Goal: Task Accomplishment & Management: Complete application form

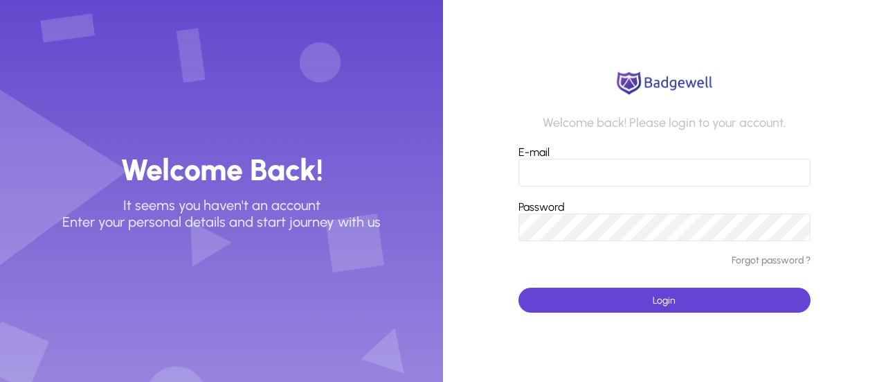
click at [573, 177] on input "E-mail" at bounding box center [665, 173] width 292 height 28
type input "**********"
click at [655, 308] on span "submit" at bounding box center [665, 299] width 292 height 33
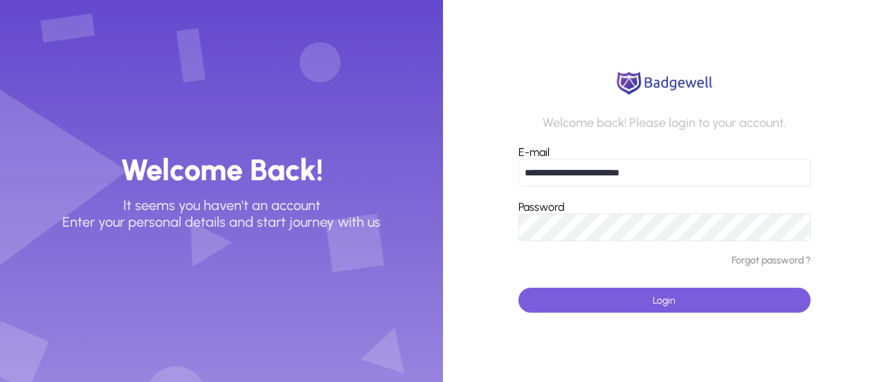
click at [654, 297] on span "Login" at bounding box center [664, 300] width 23 height 12
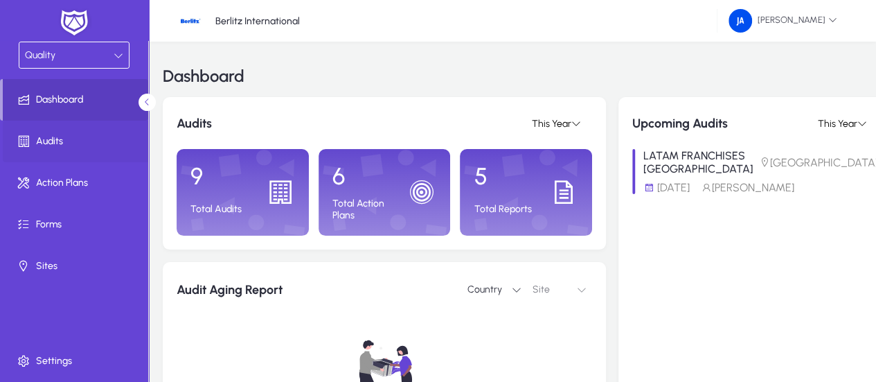
click at [76, 134] on span "Audits" at bounding box center [77, 141] width 148 height 14
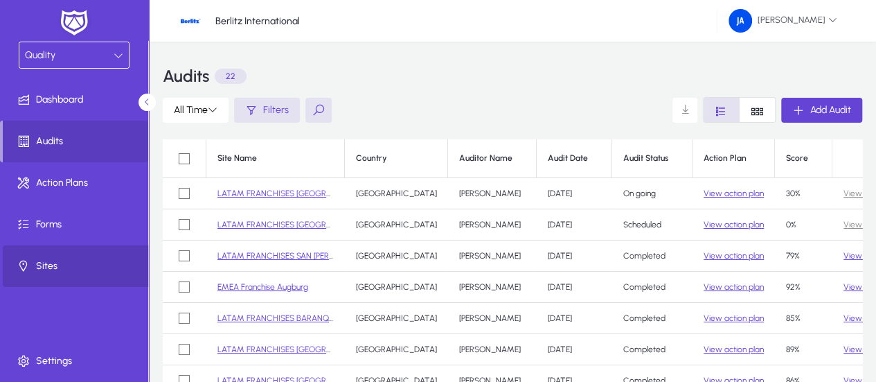
click at [40, 262] on span "Sites" at bounding box center [77, 266] width 148 height 14
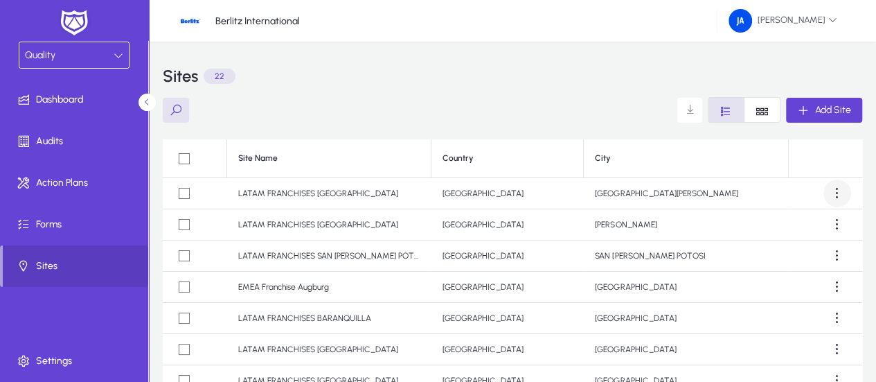
click at [831, 193] on span at bounding box center [837, 193] width 28 height 28
click at [792, 224] on span "Edit" at bounding box center [805, 227] width 55 height 12
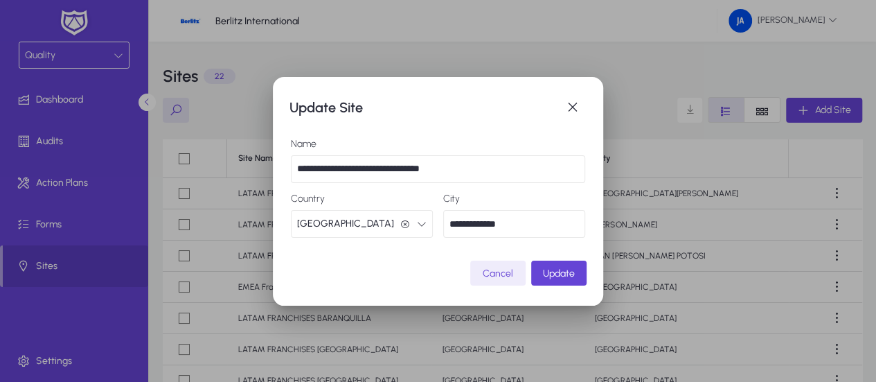
click at [494, 168] on input "**********" at bounding box center [438, 169] width 294 height 28
type input "**********"
click at [547, 274] on span "Update" at bounding box center [559, 273] width 32 height 12
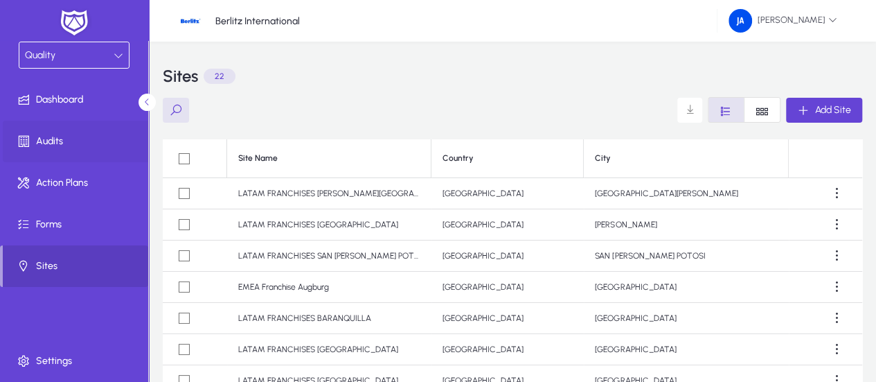
click at [50, 132] on span at bounding box center [77, 141] width 148 height 33
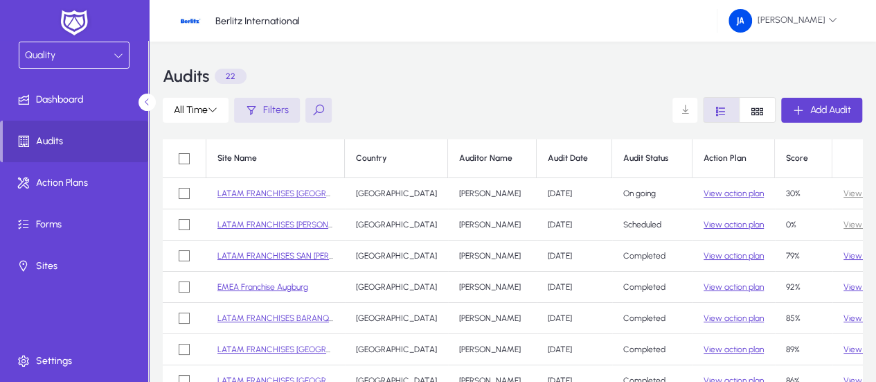
click at [311, 228] on link "LATAM FRANCHISES [PERSON_NAME][GEOGRAPHIC_DATA]" at bounding box center [328, 225] width 222 height 10
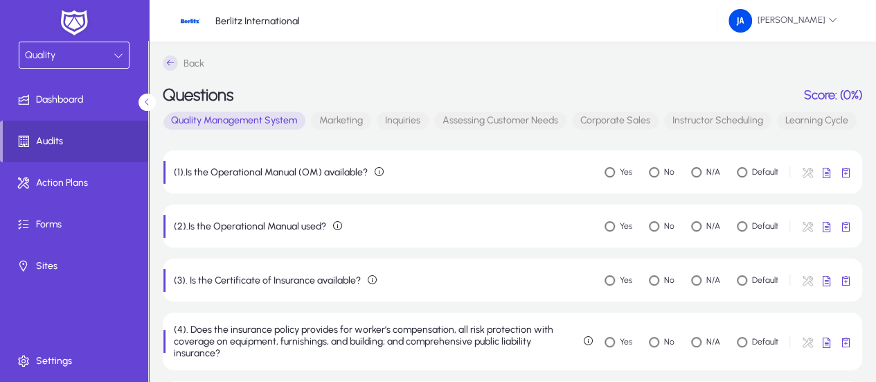
click at [75, 148] on span "Audits" at bounding box center [75, 141] width 145 height 14
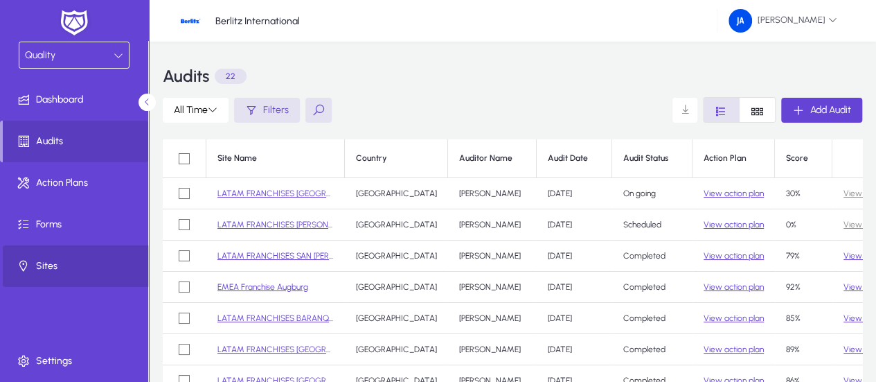
click at [61, 259] on span "Sites" at bounding box center [77, 266] width 148 height 14
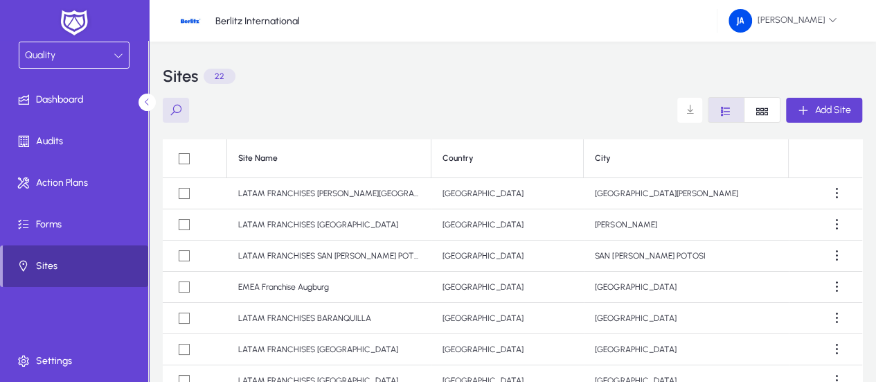
click at [88, 276] on span at bounding box center [75, 265] width 145 height 33
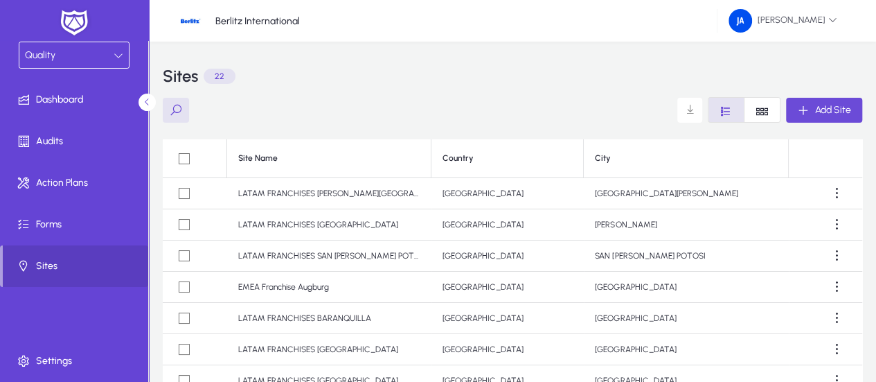
click at [812, 112] on div "Add Site" at bounding box center [824, 110] width 54 height 12
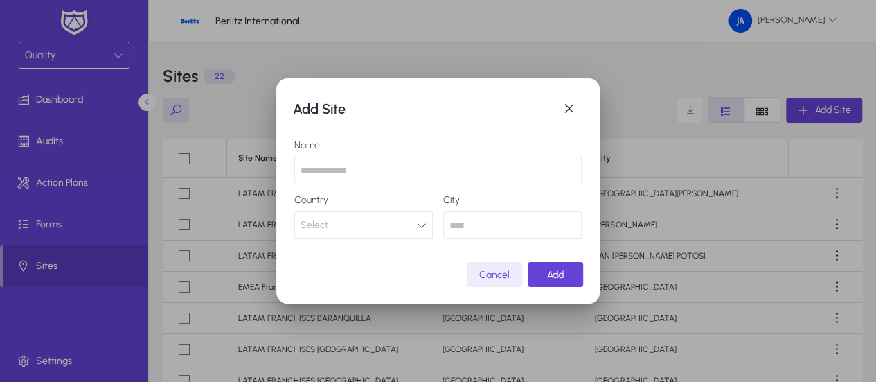
click at [367, 177] on input "text" at bounding box center [437, 171] width 287 height 28
type input "**********"
click at [422, 224] on icon "button" at bounding box center [422, 225] width 10 height 10
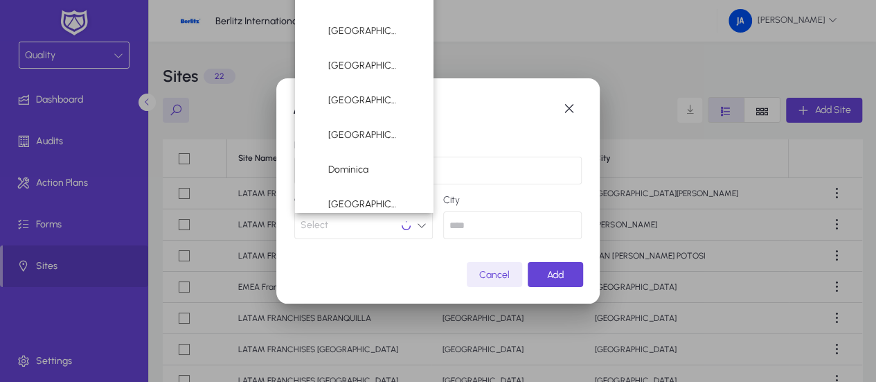
scroll to position [1909, 0]
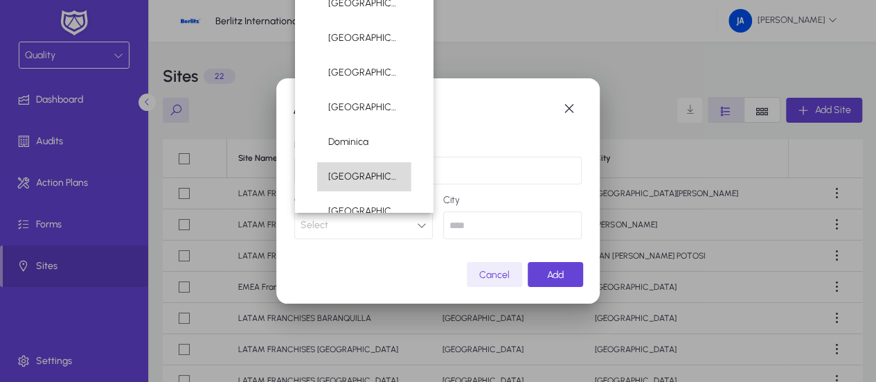
click at [370, 177] on span "[GEOGRAPHIC_DATA]" at bounding box center [363, 176] width 71 height 17
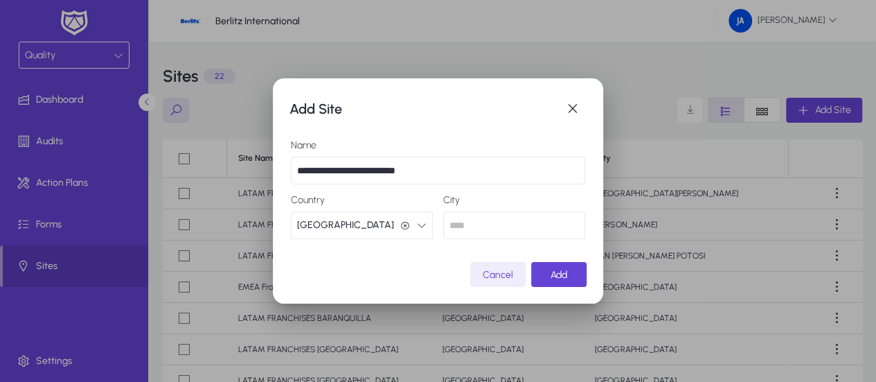
click at [508, 197] on label "City" at bounding box center [514, 200] width 142 height 11
click at [472, 226] on input "text" at bounding box center [514, 225] width 142 height 28
type input "********"
click at [560, 278] on span "Add" at bounding box center [559, 275] width 17 height 12
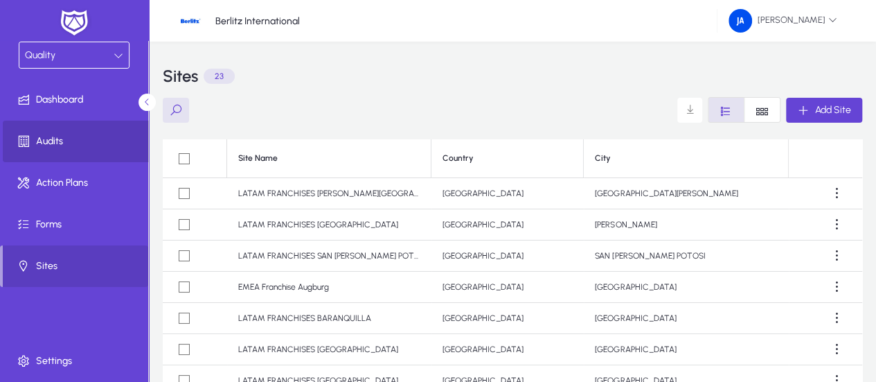
click at [37, 142] on span "Audits" at bounding box center [77, 141] width 148 height 14
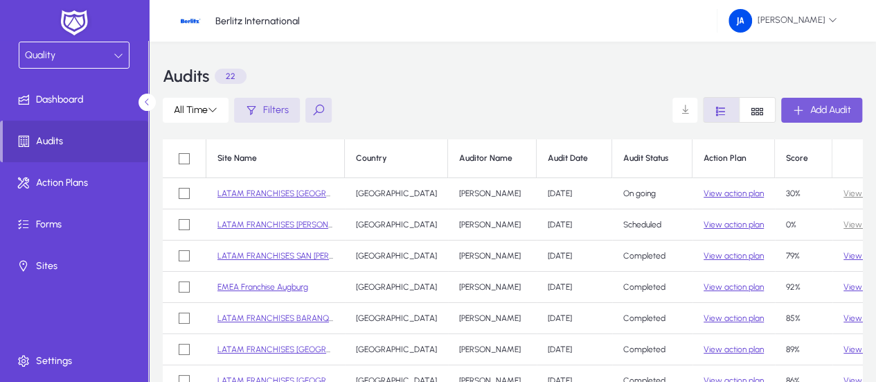
click at [810, 108] on span "Add Audit" at bounding box center [830, 110] width 41 height 12
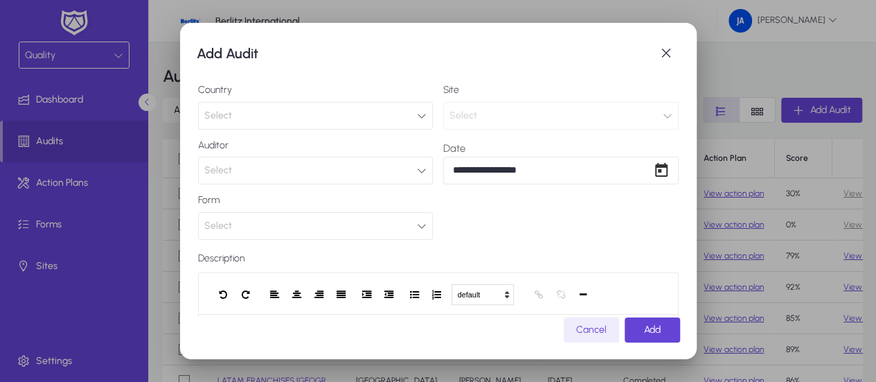
click at [418, 116] on icon "button" at bounding box center [422, 116] width 10 height 10
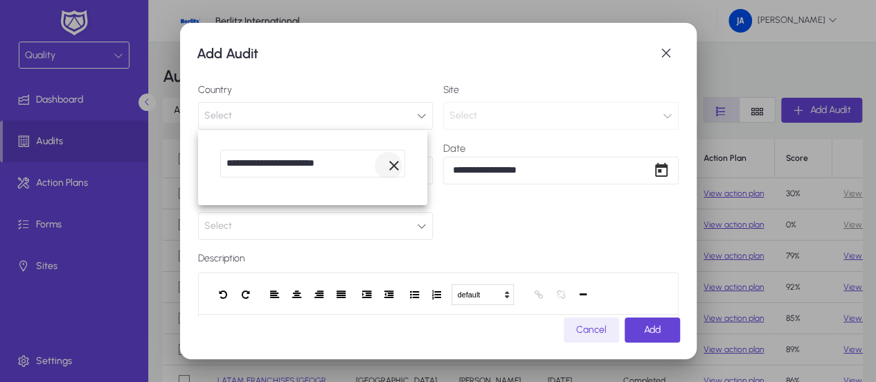
type input "**********"
click at [395, 168] on span "Clear" at bounding box center [389, 166] width 28 height 28
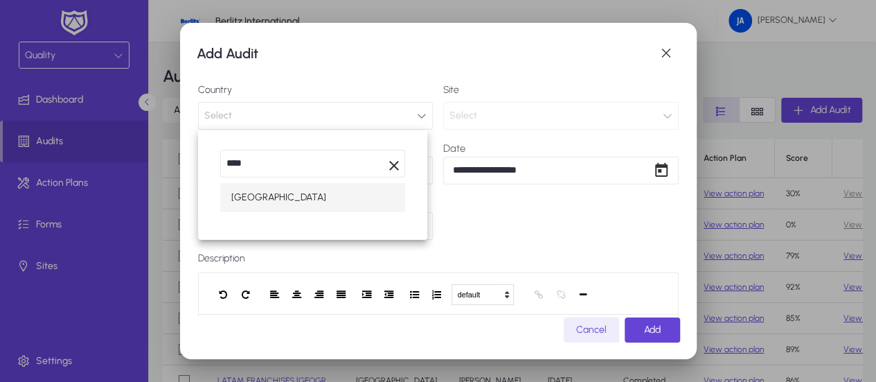
type input "****"
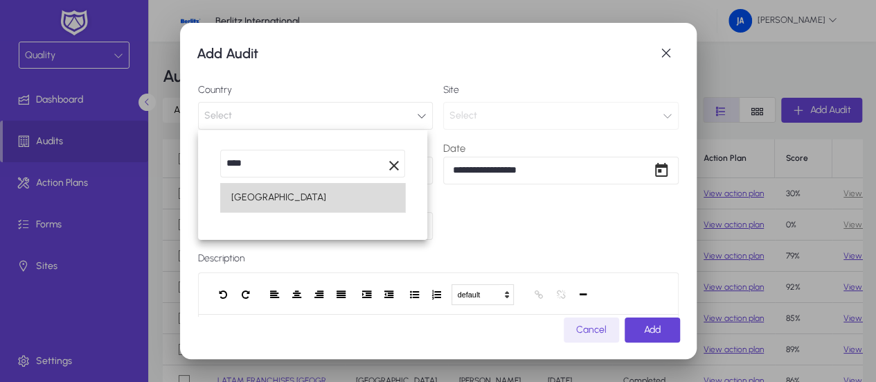
click at [328, 203] on mat-option "[GEOGRAPHIC_DATA]" at bounding box center [312, 197] width 185 height 29
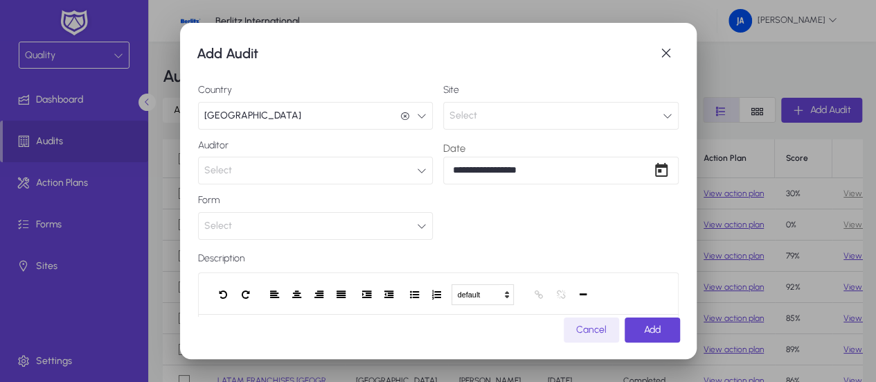
click at [663, 118] on icon "button" at bounding box center [668, 116] width 10 height 10
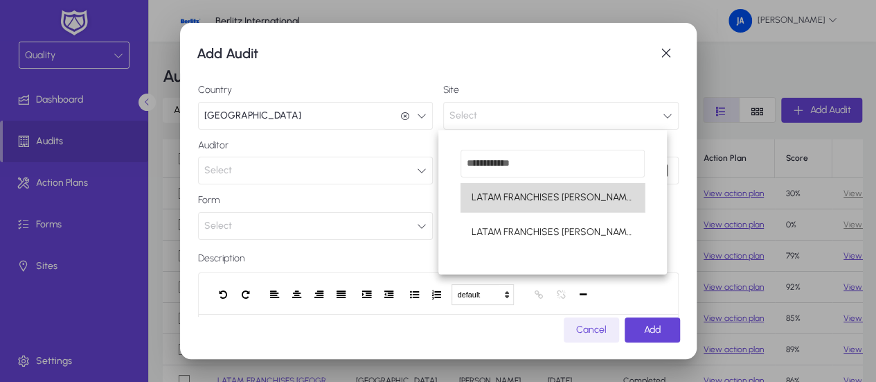
click at [598, 199] on span "LATAM FRANCHISES [PERSON_NAME]" at bounding box center [553, 197] width 163 height 17
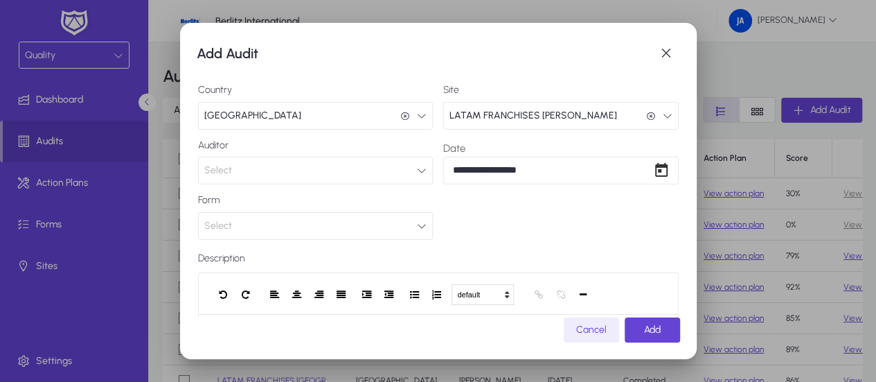
click at [255, 168] on button "Select" at bounding box center [315, 171] width 235 height 28
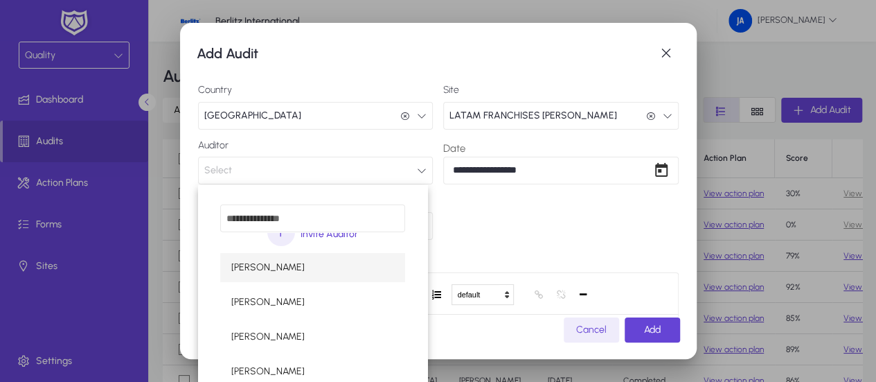
scroll to position [46, 0]
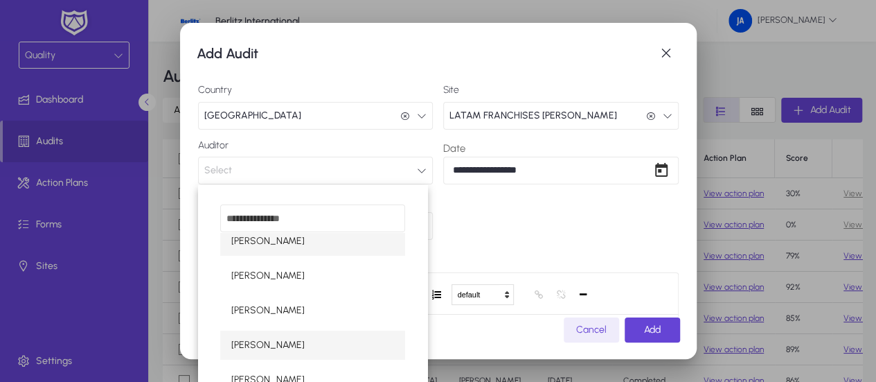
click at [282, 348] on span "[PERSON_NAME]" at bounding box center [267, 345] width 73 height 17
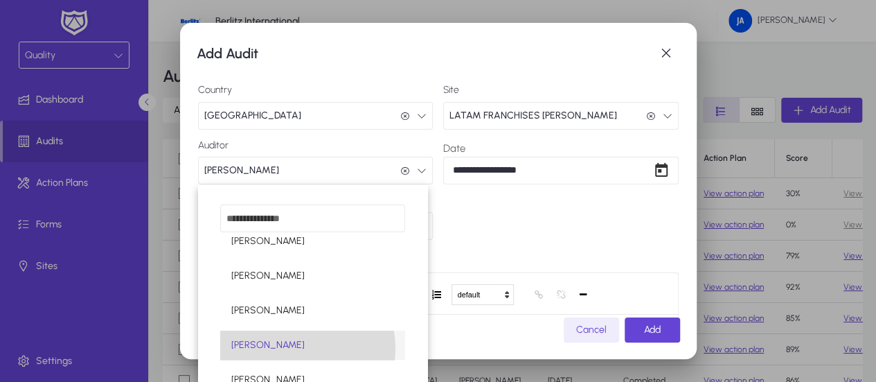
scroll to position [0, 0]
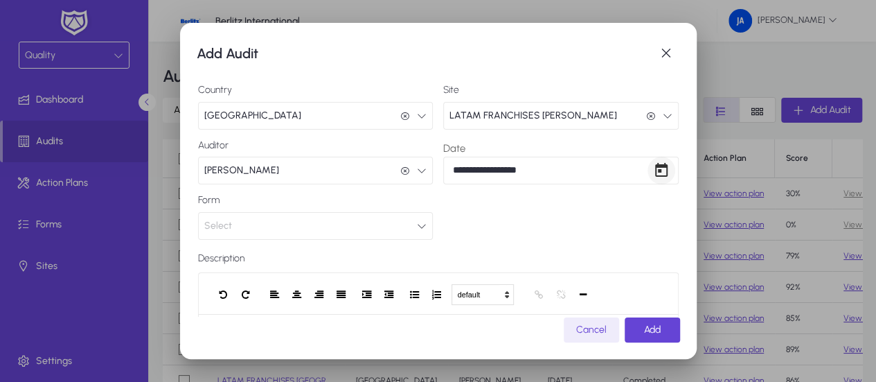
click at [650, 171] on span "Open calendar" at bounding box center [662, 171] width 28 height 28
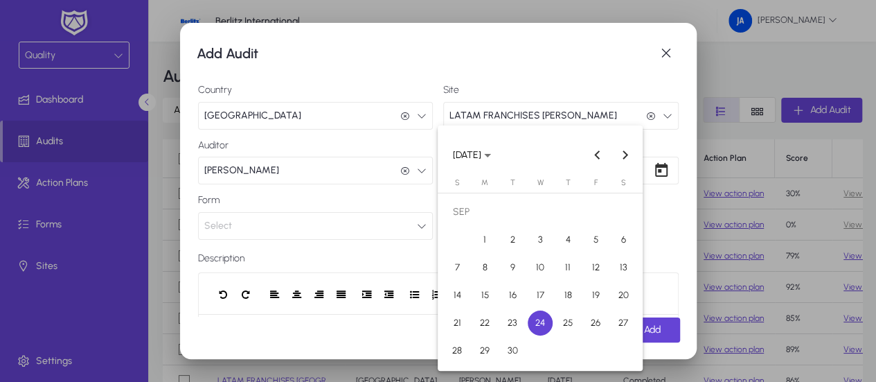
click at [591, 327] on span "26" at bounding box center [595, 322] width 25 height 25
type input "**********"
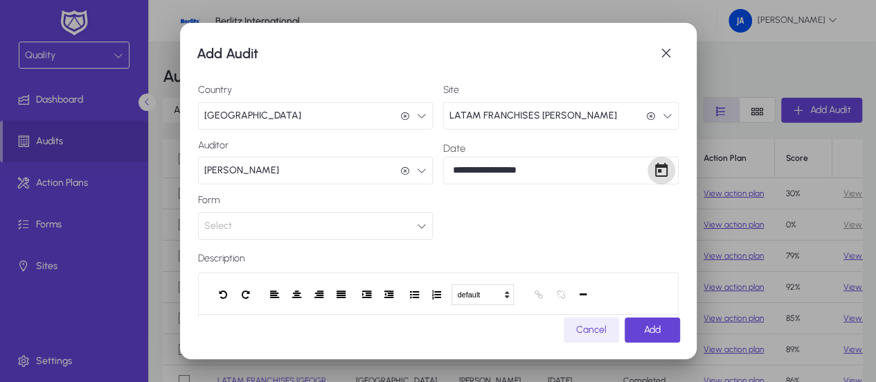
click at [276, 225] on button "Select" at bounding box center [315, 226] width 235 height 28
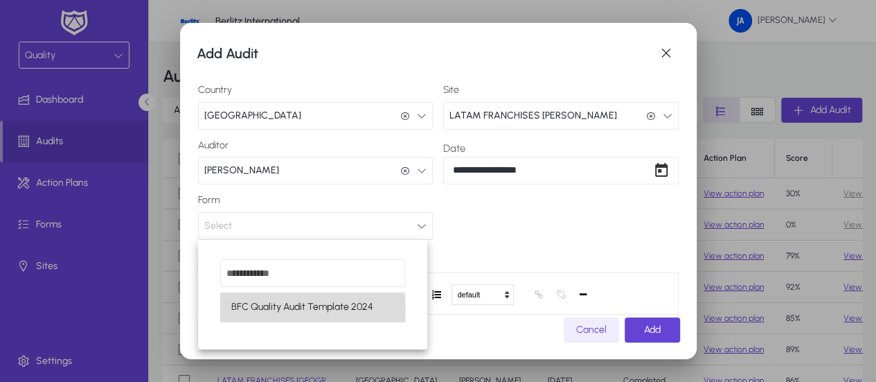
click at [288, 310] on span "BFC Quality Audit Template 2024" at bounding box center [302, 306] width 142 height 17
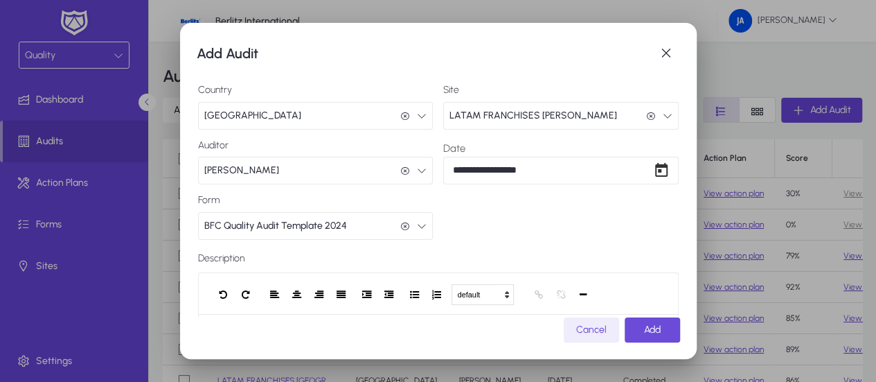
click at [652, 332] on span "Add" at bounding box center [652, 329] width 17 height 12
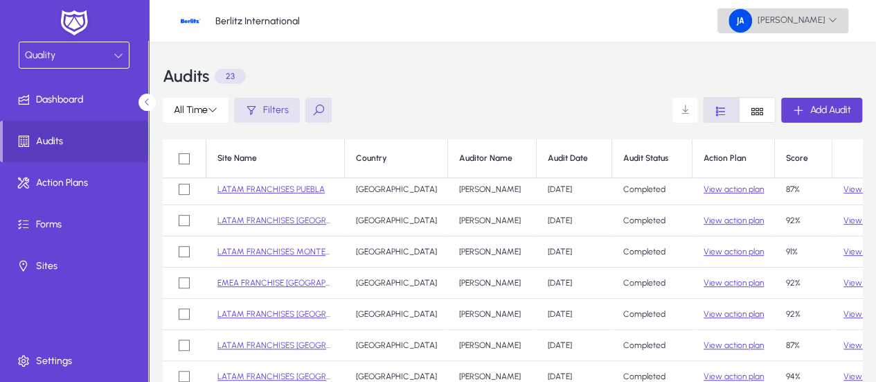
click at [799, 17] on span "[PERSON_NAME]" at bounding box center [783, 21] width 109 height 24
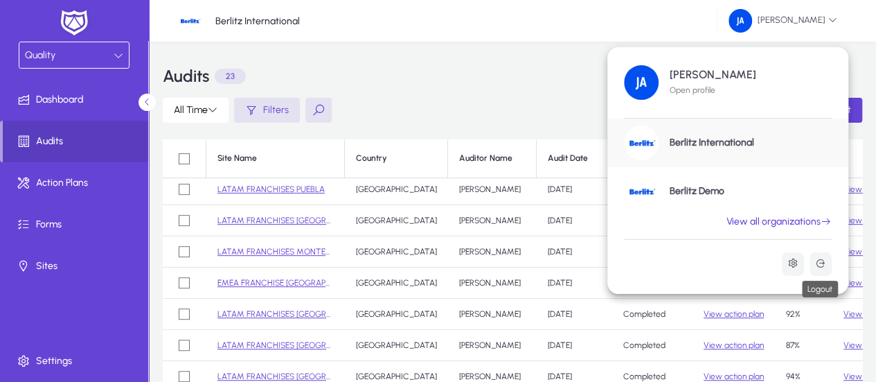
click at [819, 265] on icon at bounding box center [820, 263] width 11 height 11
